Goal: Transaction & Acquisition: Purchase product/service

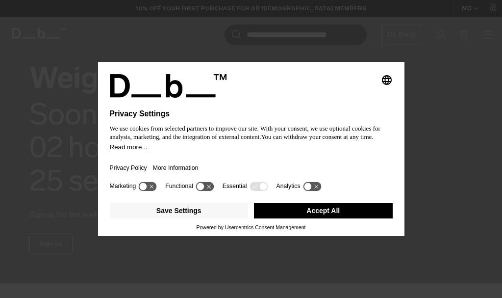
click at [335, 211] on button "Accept All" at bounding box center [323, 210] width 139 height 16
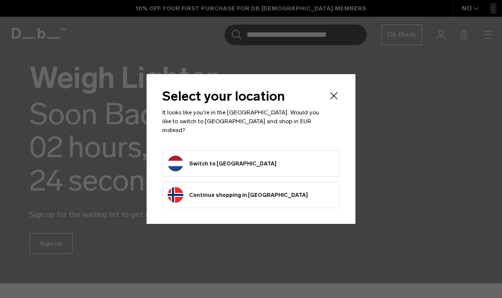
click at [239, 193] on button "Continue browsing [GEOGRAPHIC_DATA] store Continue shopping in [GEOGRAPHIC_DATA]" at bounding box center [238, 195] width 140 height 16
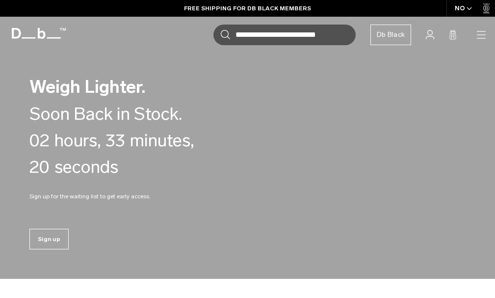
click at [0, 0] on icon "button" at bounding box center [0, 0] width 0 height 0
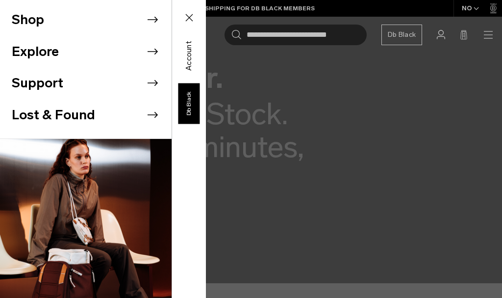
click at [150, 11] on li "Shop" at bounding box center [92, 20] width 160 height 32
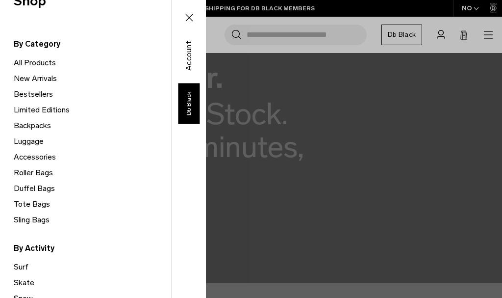
scroll to position [45, 0]
click at [36, 125] on link "Backpacks" at bounding box center [93, 125] width 158 height 16
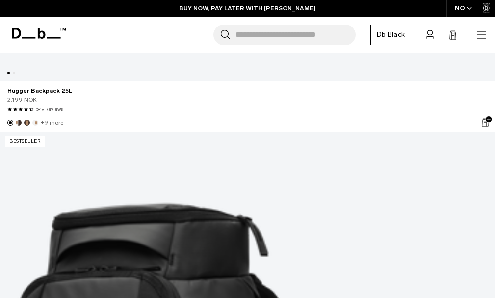
scroll to position [760, 0]
